Goal: Information Seeking & Learning: Learn about a topic

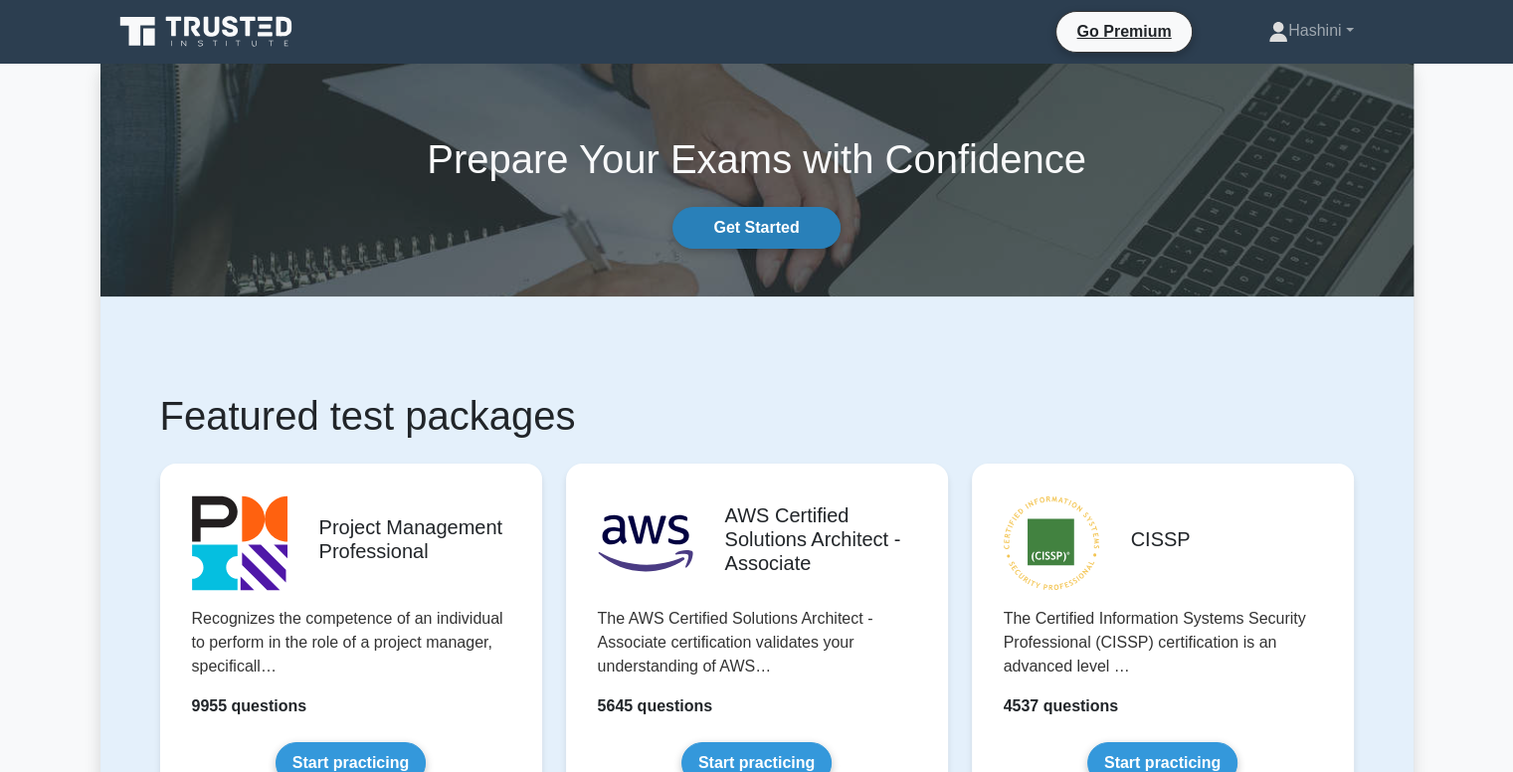
drag, startPoint x: 0, startPoint y: 0, endPoint x: 757, endPoint y: 226, distance: 789.9
click at [757, 226] on link "Get Started" at bounding box center [755, 228] width 167 height 42
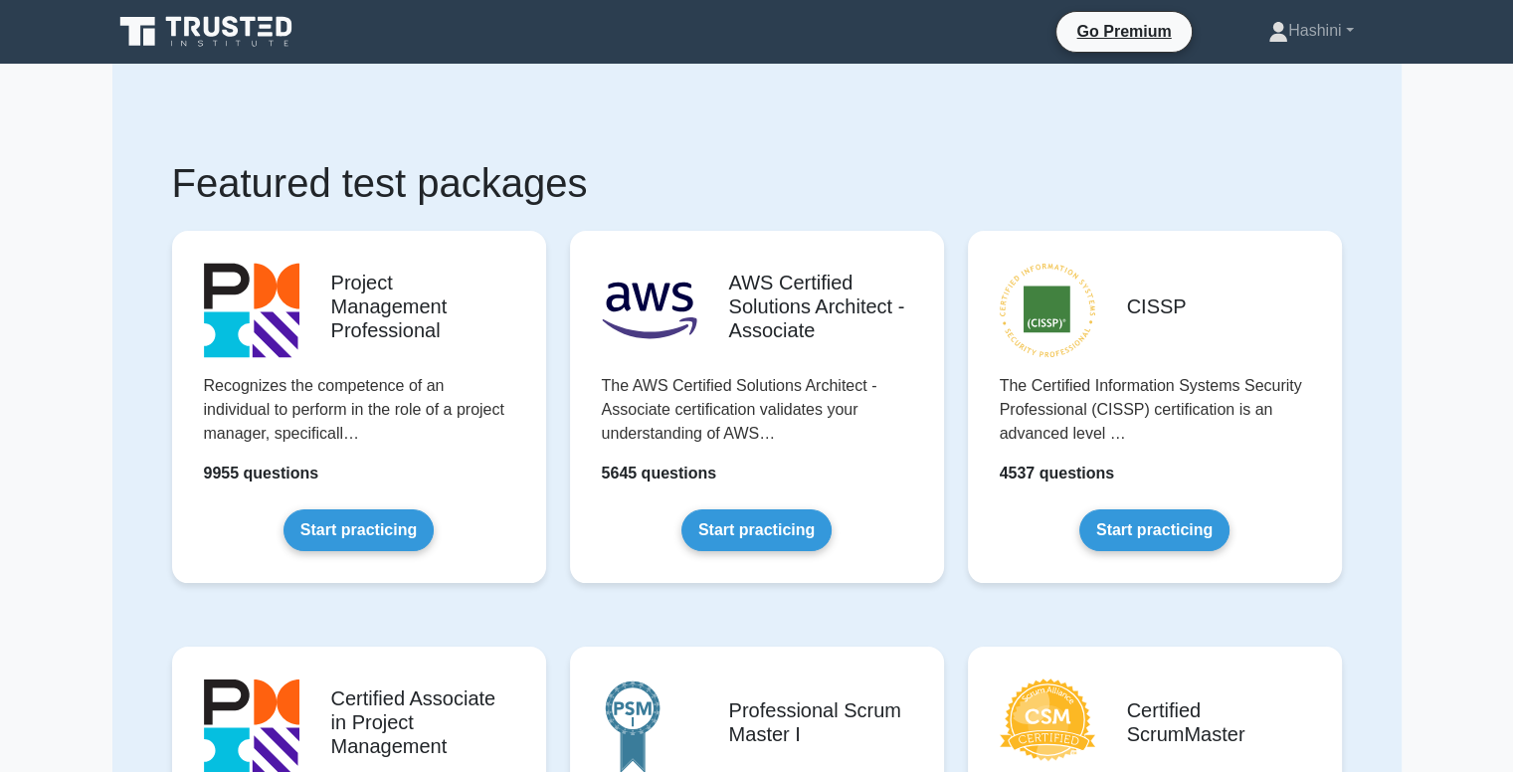
scroll to position [44, 0]
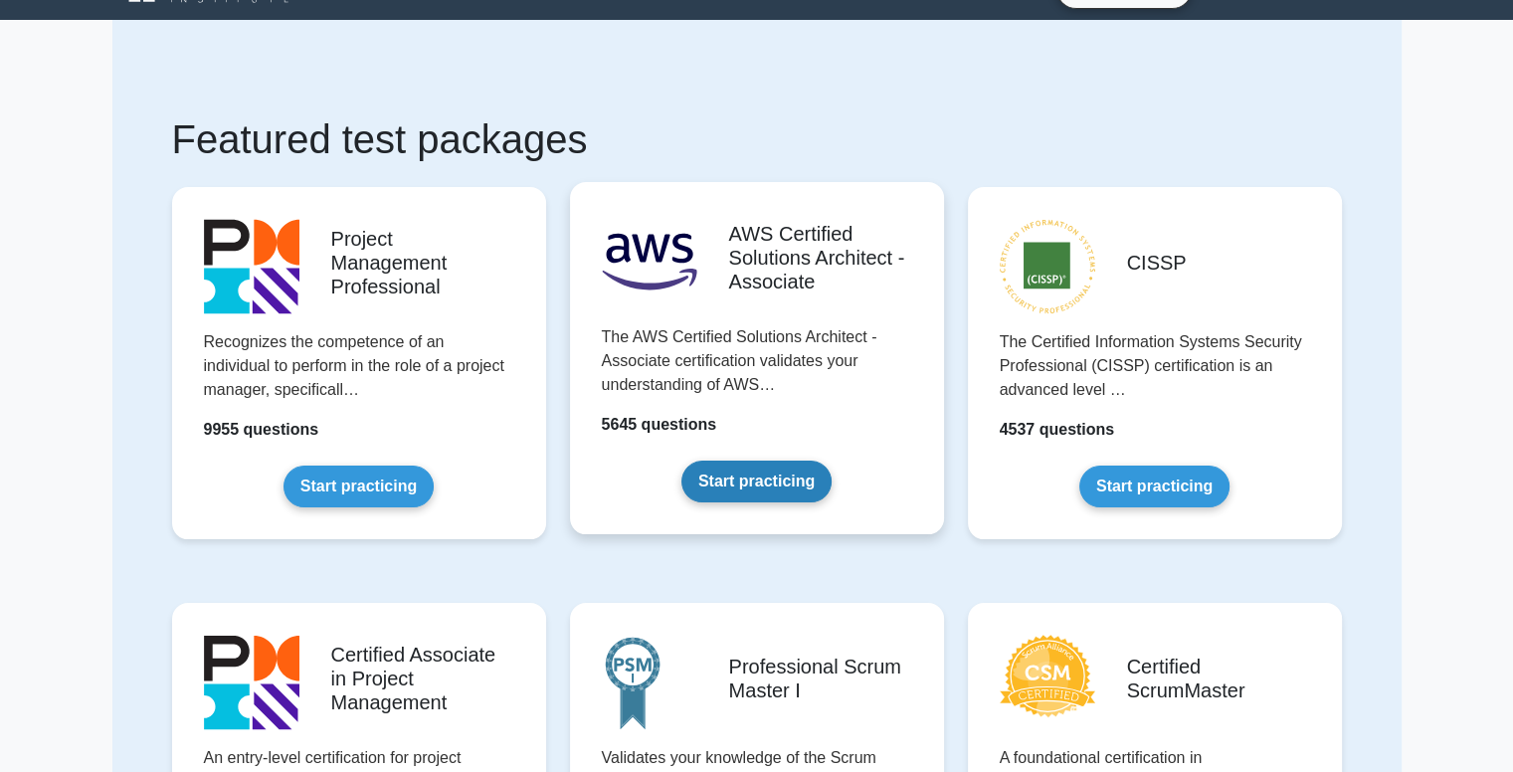
click at [769, 490] on link "Start practicing" at bounding box center [756, 482] width 150 height 42
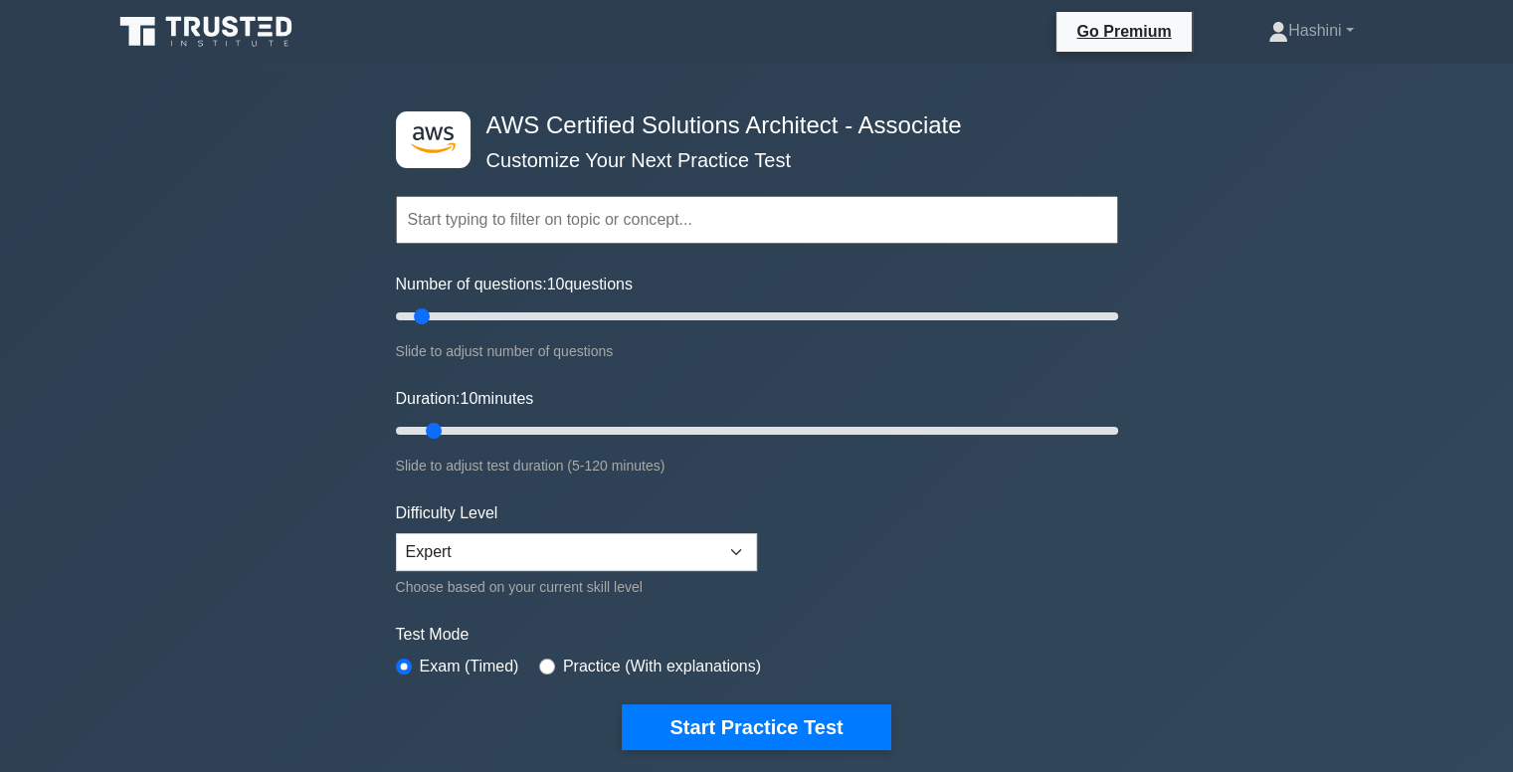
click at [545, 213] on input "text" at bounding box center [757, 220] width 722 height 48
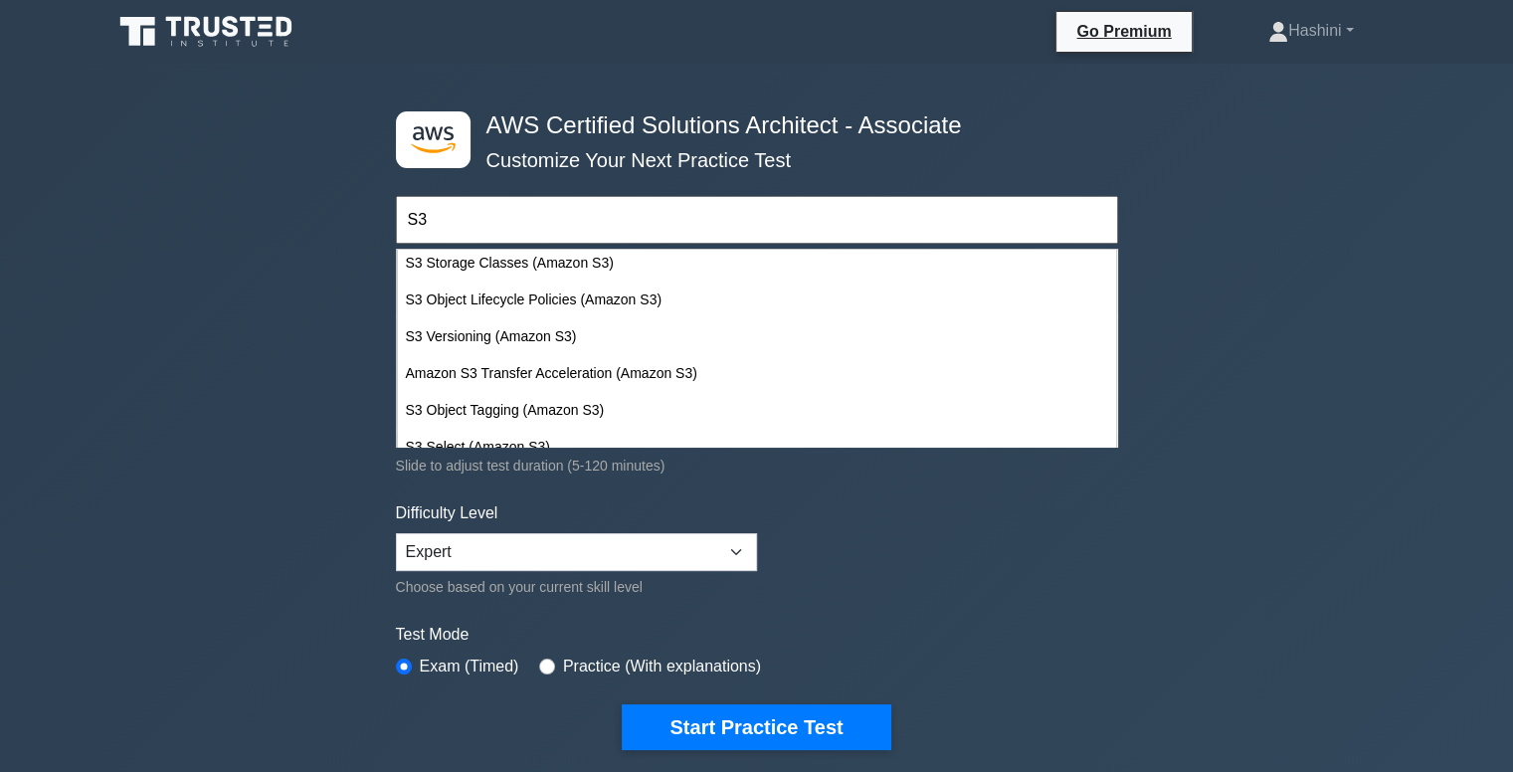
scroll to position [143, 0]
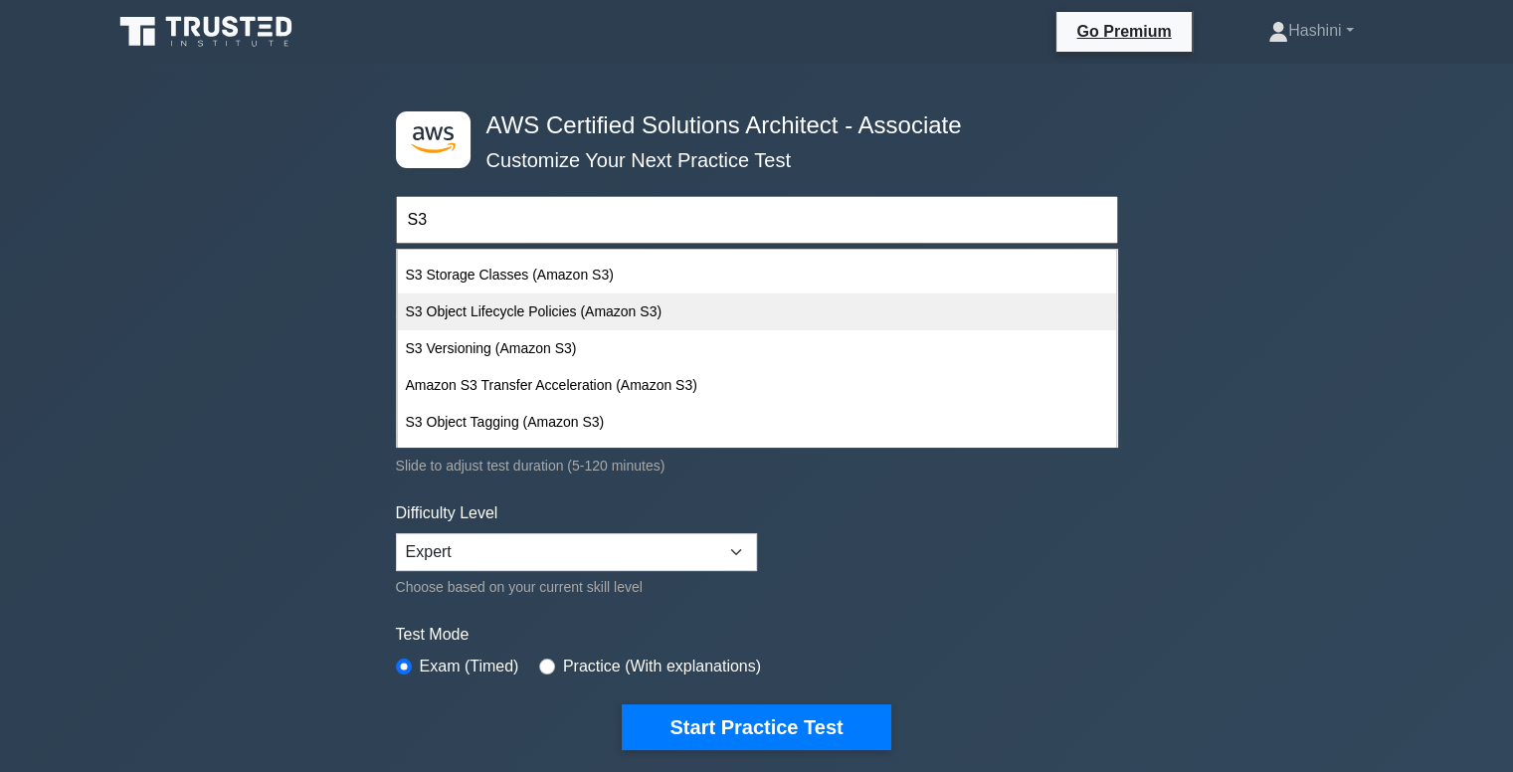
click at [843, 307] on div "S3 Object Lifecycle Policies (Amazon S3)" at bounding box center [757, 311] width 718 height 37
type input "S3 Object Lifecycle Policies (Amazon S3)"
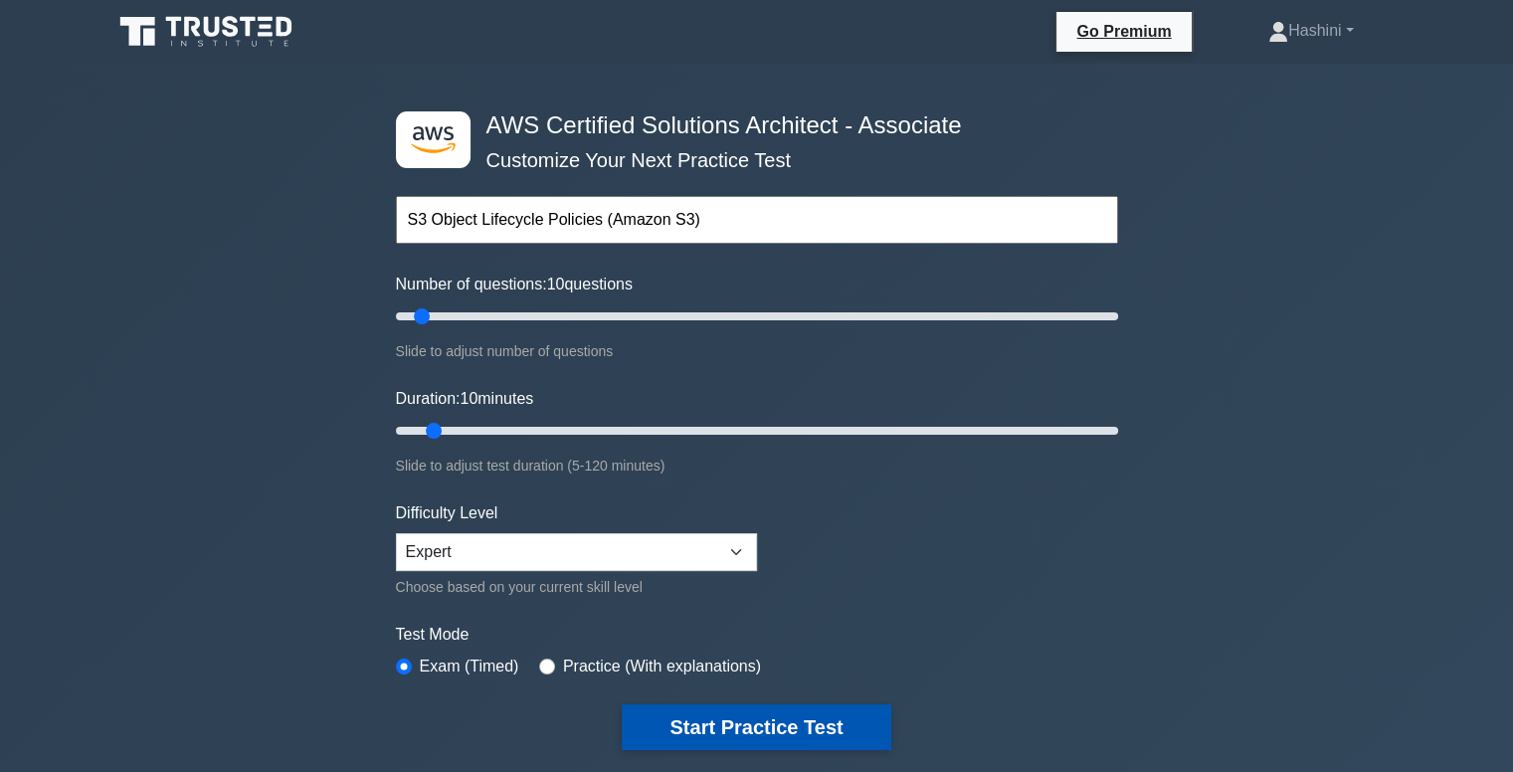
click at [768, 725] on button "Start Practice Test" at bounding box center [756, 727] width 269 height 46
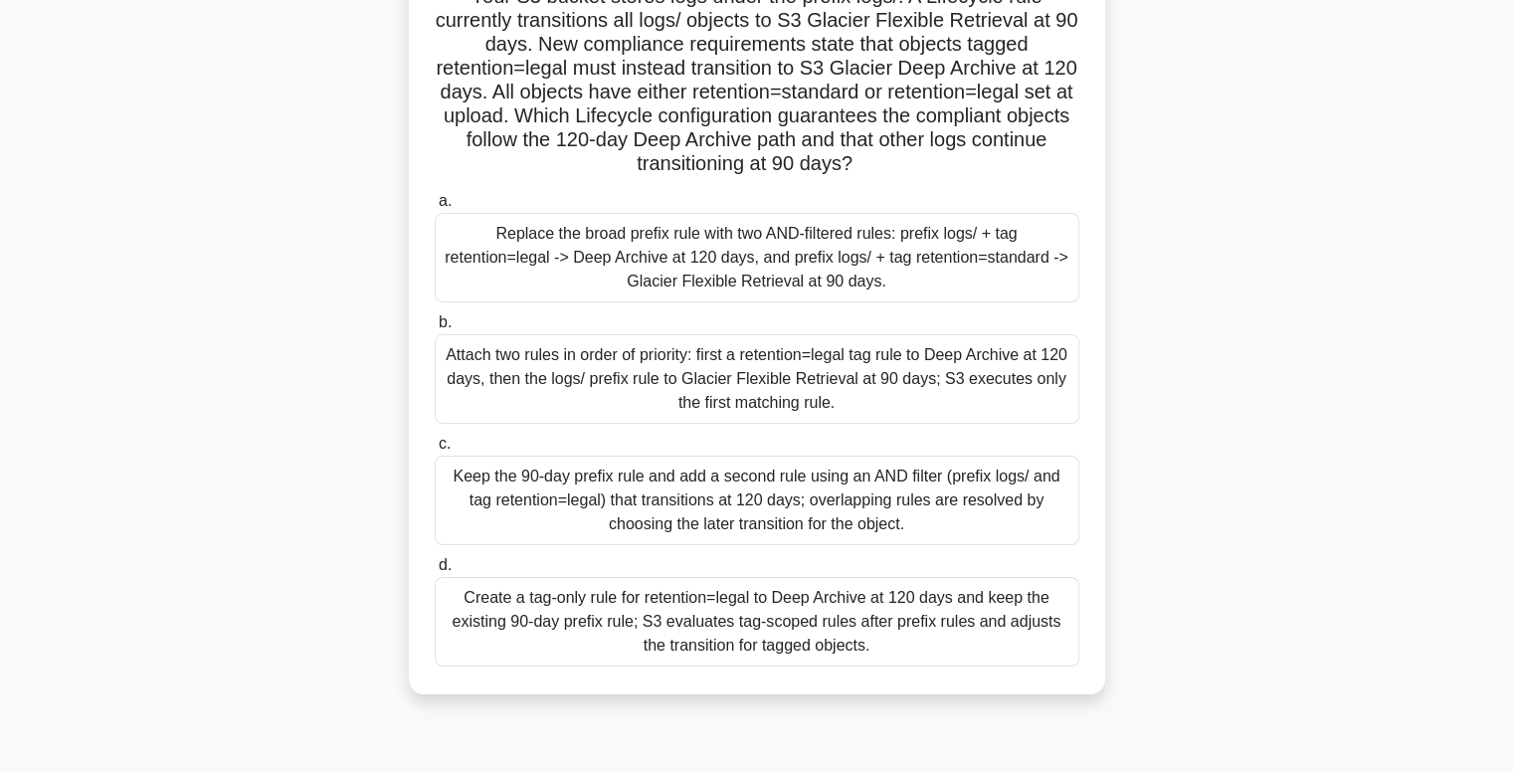
scroll to position [213, 0]
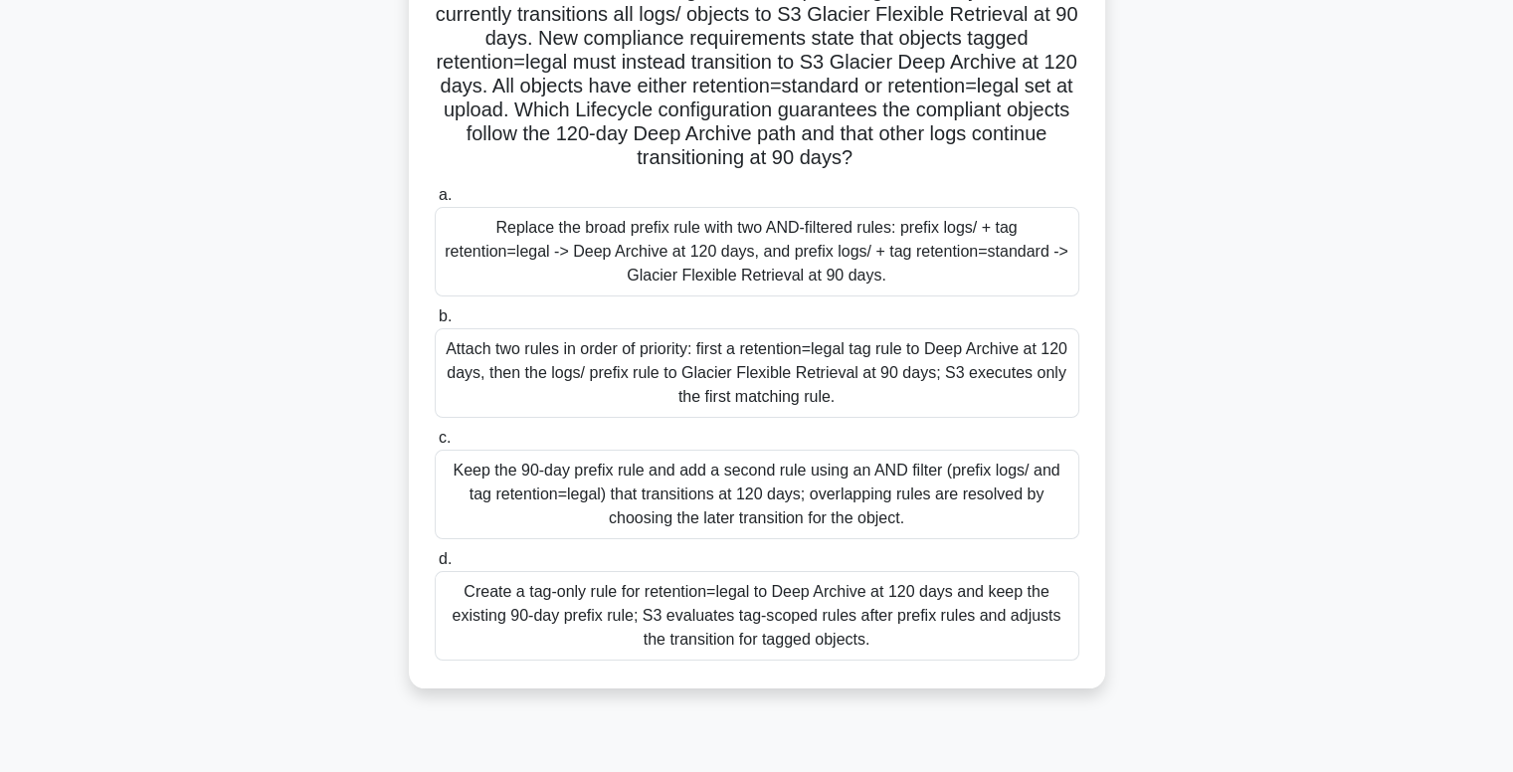
click at [923, 493] on div "Keep the 90‑day prefix rule and add a second rule using an AND filter (prefix l…" at bounding box center [757, 495] width 645 height 90
click at [435, 445] on input "c. Keep the 90‑day prefix rule and add a second rule using an AND filter (prefi…" at bounding box center [435, 438] width 0 height 13
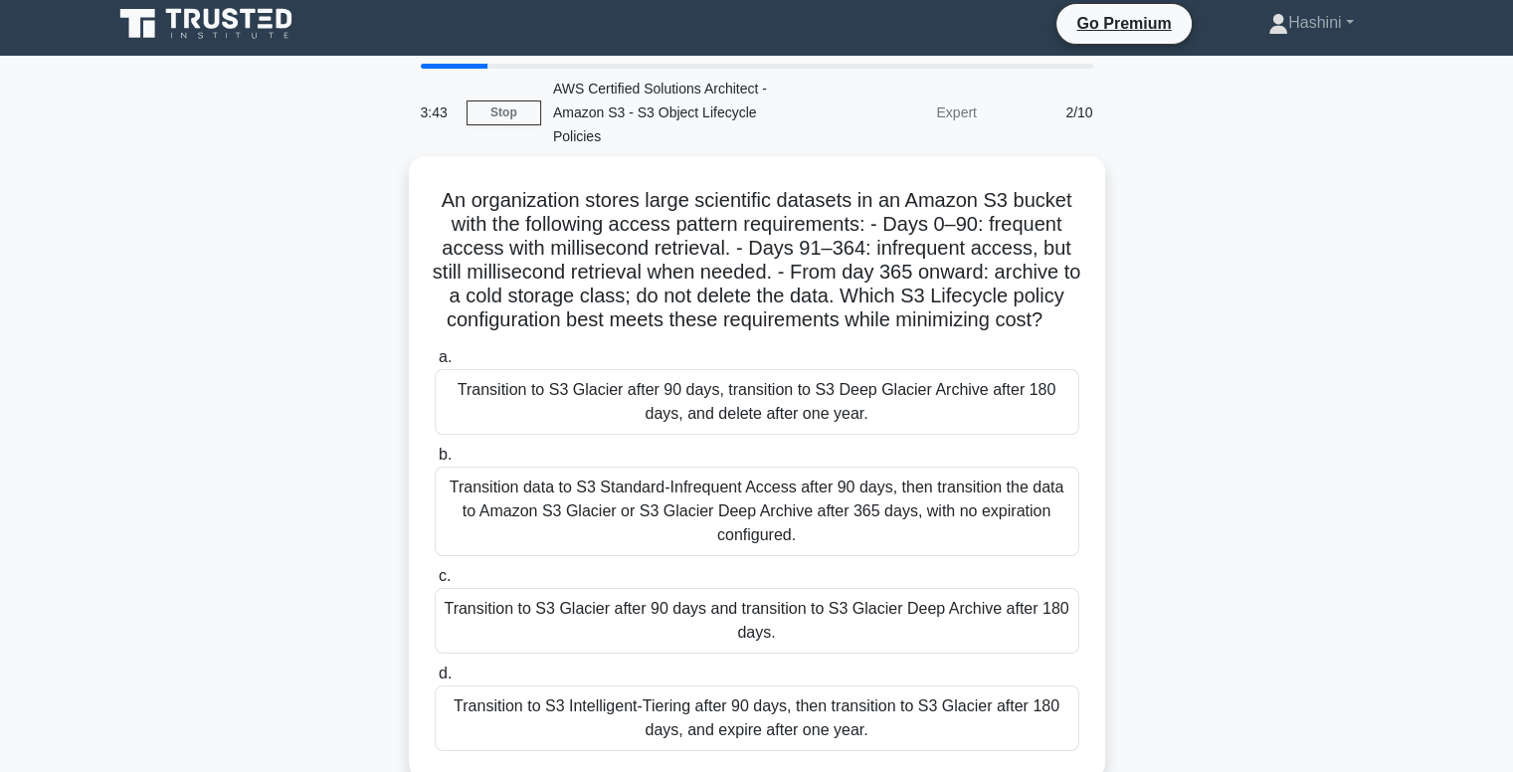
scroll to position [0, 0]
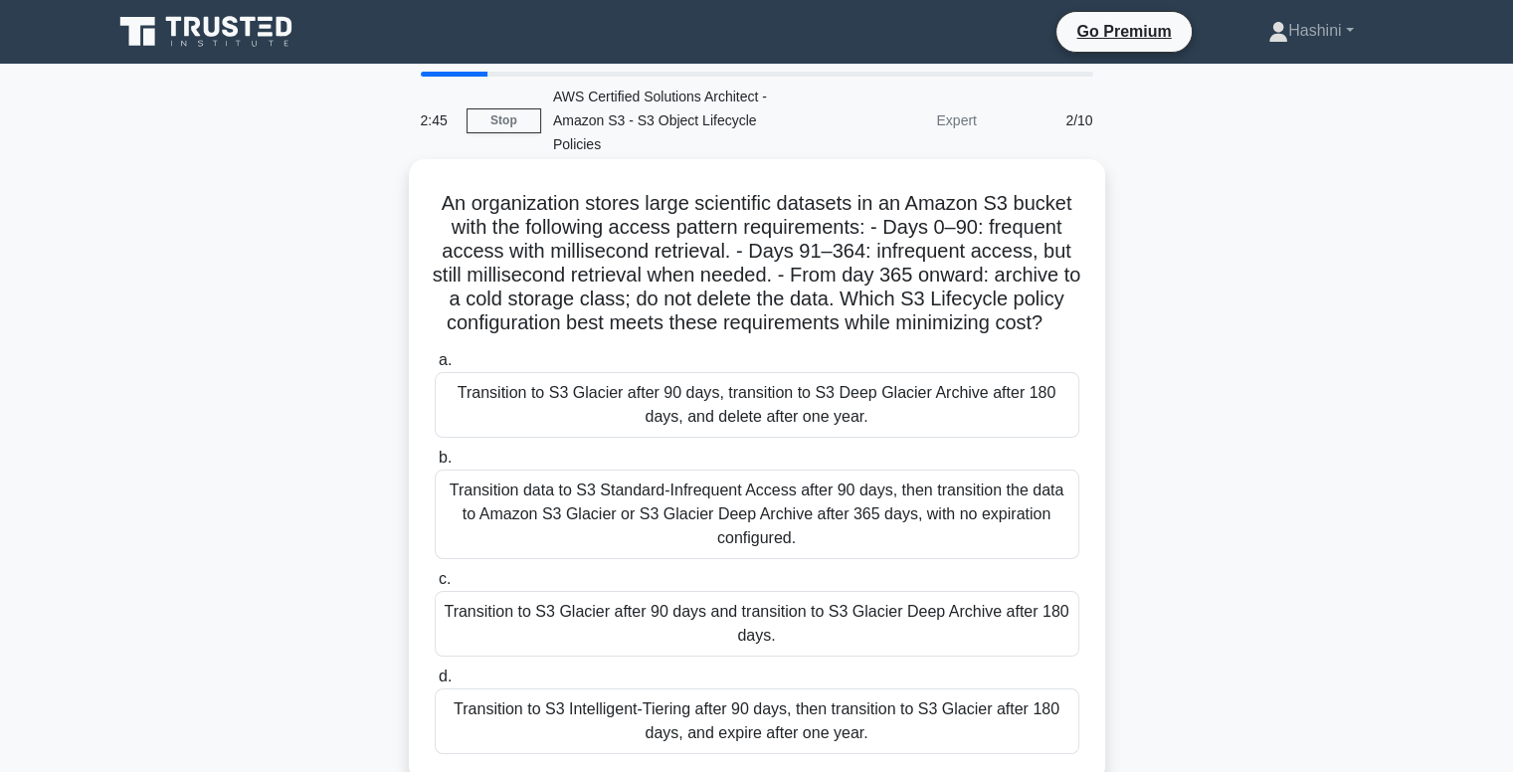
click at [637, 487] on div "Transition data to S3 Standard-Infrequent Access after 90 days, then transition…" at bounding box center [757, 514] width 645 height 90
click at [435, 464] on input "b. Transition data to S3 Standard-Infrequent Access after 90 days, then transit…" at bounding box center [435, 458] width 0 height 13
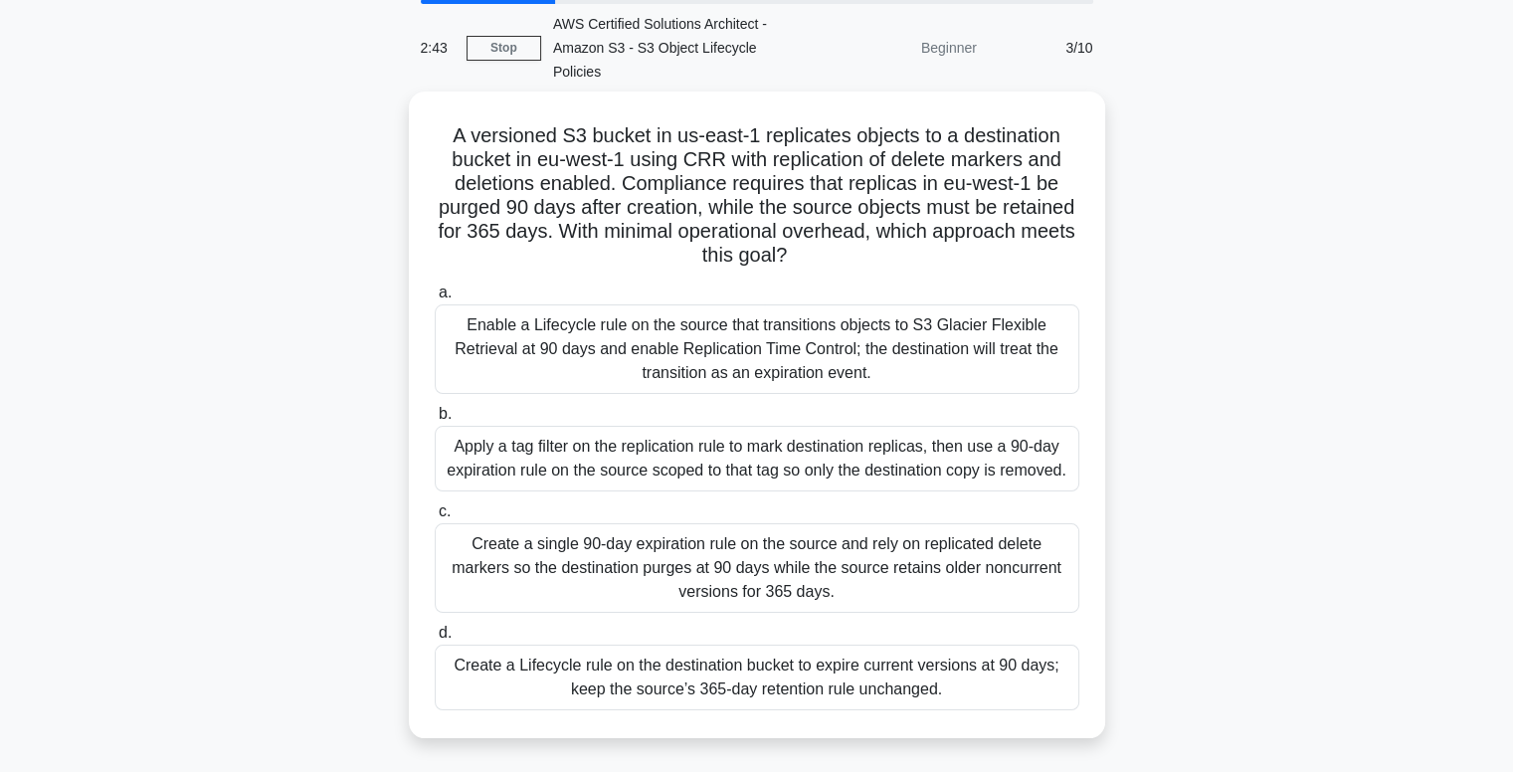
scroll to position [87, 0]
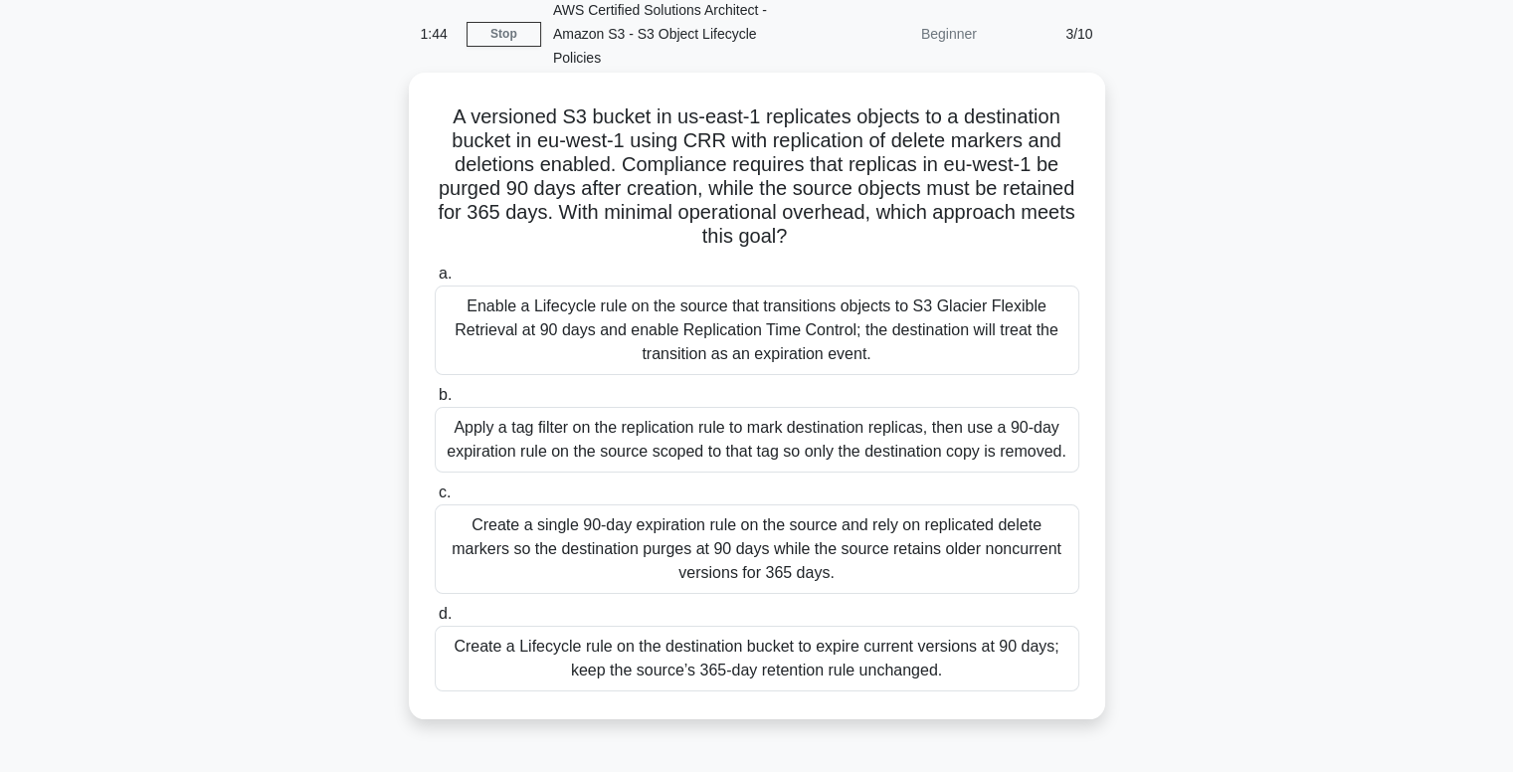
click at [815, 647] on div "Create a Lifecycle rule on the destination bucket to expire current versions at…" at bounding box center [757, 659] width 645 height 66
click at [435, 621] on input "d. Create a Lifecycle rule on the destination bucket to expire current versions…" at bounding box center [435, 614] width 0 height 13
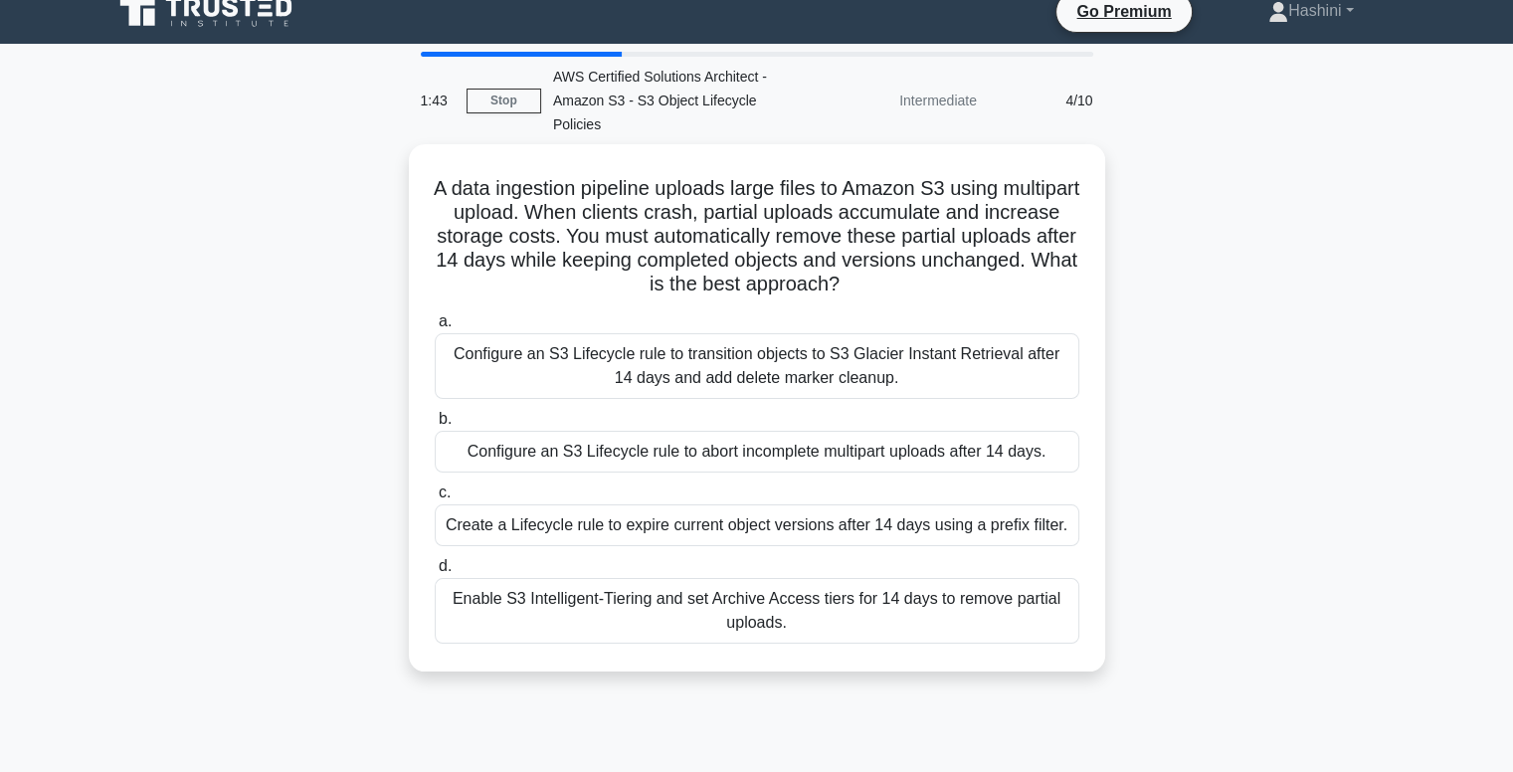
scroll to position [0, 0]
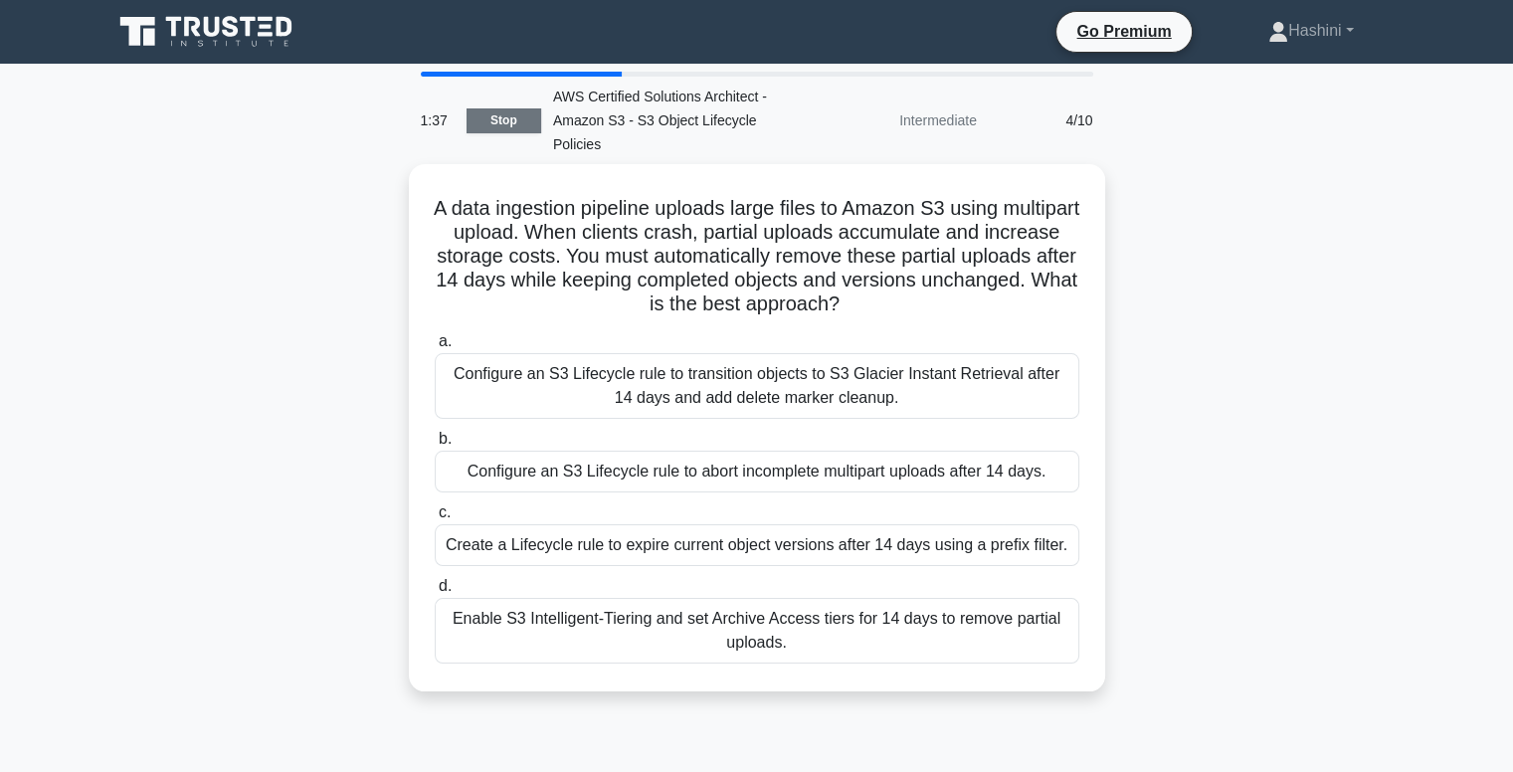
click at [504, 111] on link "Stop" at bounding box center [503, 120] width 75 height 25
